Goal: Task Accomplishment & Management: Use online tool/utility

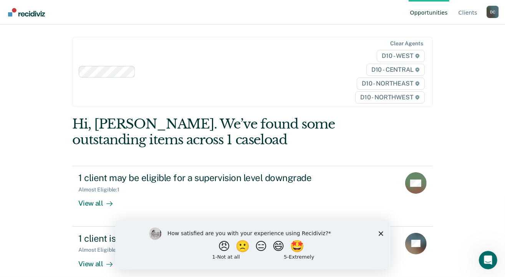
scroll to position [30, 0]
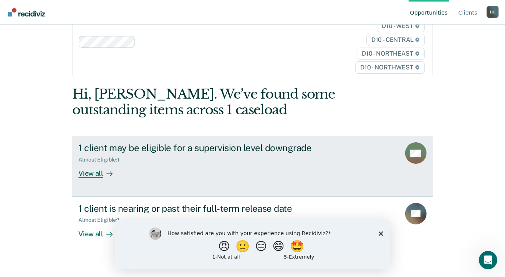
click at [82, 165] on div "View all" at bounding box center [99, 170] width 43 height 15
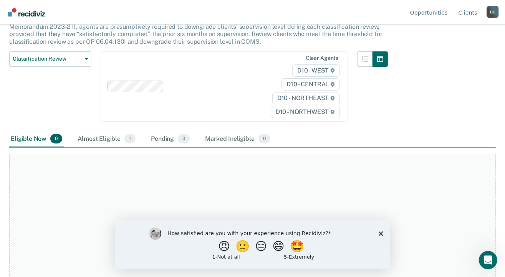
scroll to position [77, 0]
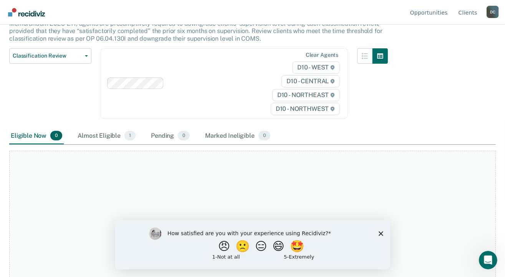
click at [381, 233] on icon "Close survey" at bounding box center [380, 233] width 5 height 5
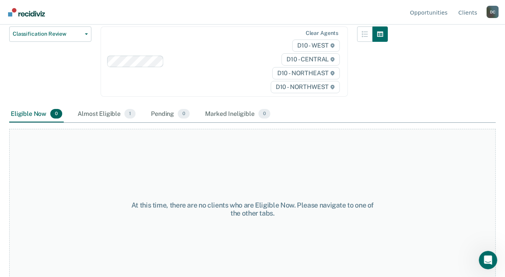
scroll to position [110, 0]
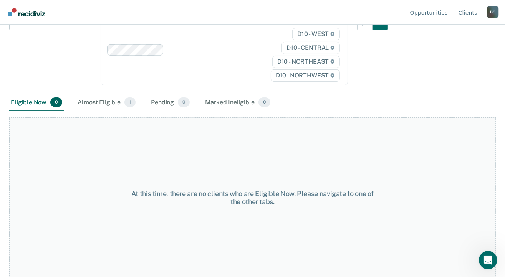
click at [87, 102] on div "Almost Eligible 1" at bounding box center [106, 102] width 61 height 17
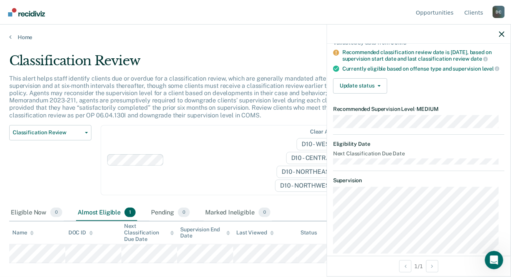
scroll to position [77, 0]
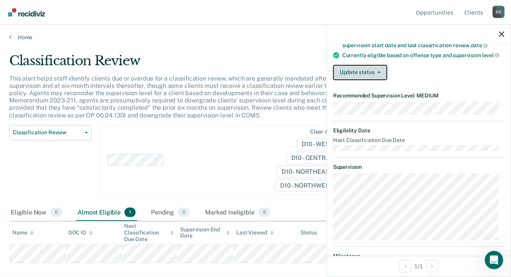
click at [376, 79] on button "Update status" at bounding box center [360, 72] width 54 height 15
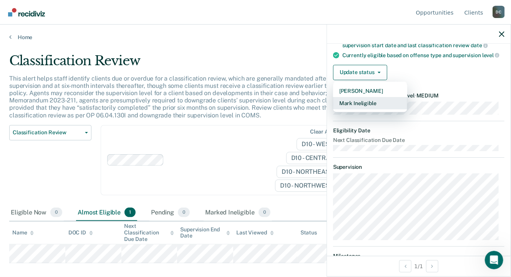
click at [376, 108] on button "Mark Ineligible" at bounding box center [370, 103] width 74 height 12
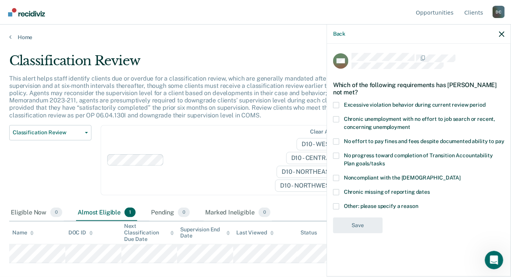
click at [335, 205] on span at bounding box center [336, 206] width 6 height 6
click at [418, 203] on input "Other: please specify a reason" at bounding box center [418, 203] width 0 height 0
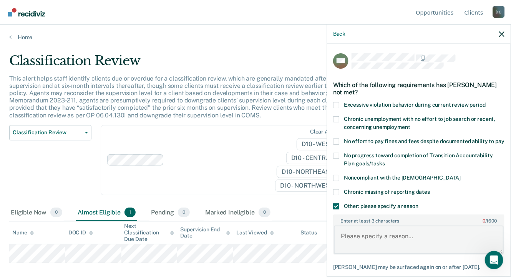
click at [361, 243] on textarea "Enter at least 3 characters 0 / 1600" at bounding box center [419, 240] width 170 height 28
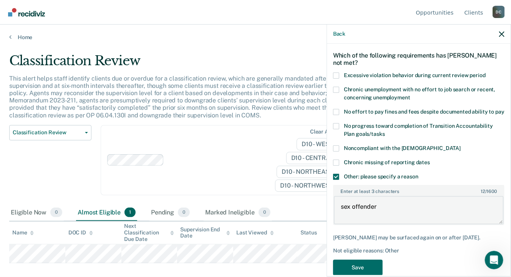
scroll to position [57, 0]
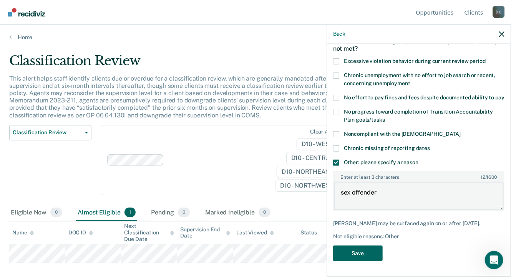
type textarea "sex offender"
click at [354, 257] on button "Save" at bounding box center [358, 254] width 50 height 16
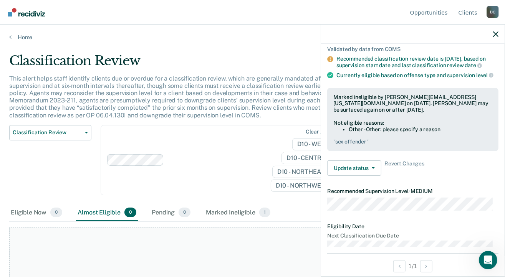
click at [493, 34] on div at bounding box center [413, 34] width 184 height 19
click at [496, 33] on icon "button" at bounding box center [495, 33] width 5 height 5
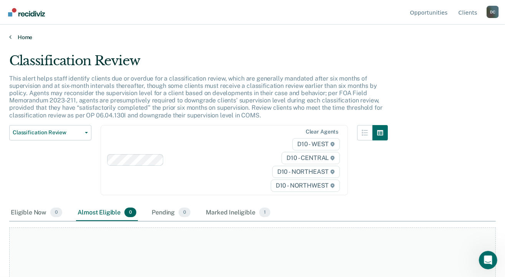
click at [25, 35] on link "Home" at bounding box center [252, 37] width 486 height 7
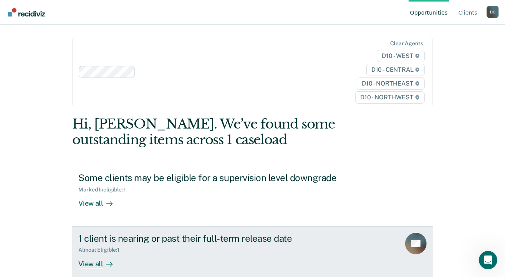
click at [103, 262] on div at bounding box center [107, 264] width 9 height 9
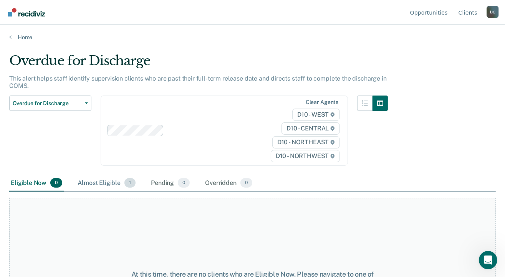
click at [125, 181] on span "1" at bounding box center [129, 183] width 11 height 10
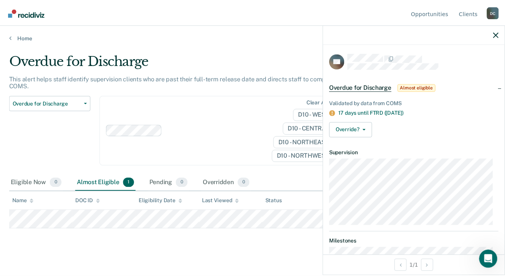
scroll to position [27, 0]
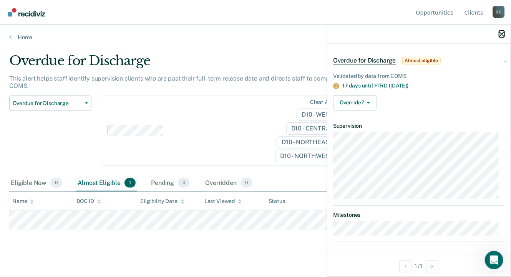
click at [503, 33] on icon "button" at bounding box center [501, 33] width 5 height 5
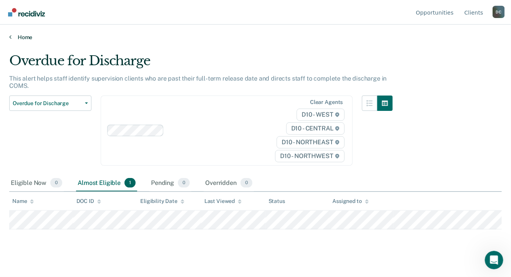
click at [17, 37] on link "Home" at bounding box center [255, 37] width 492 height 7
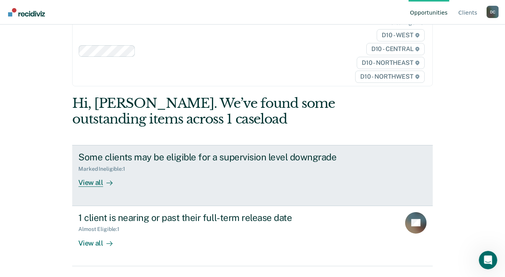
scroll to position [30, 0]
